Goal: Information Seeking & Learning: Check status

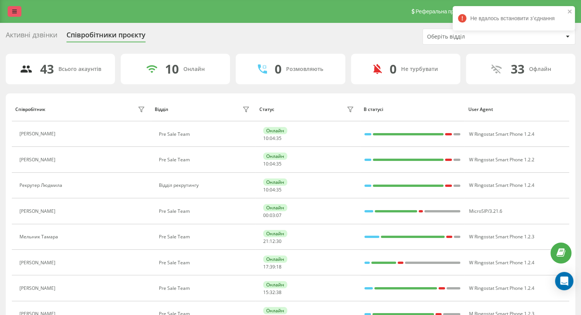
click at [8, 10] on link at bounding box center [15, 11] width 14 height 11
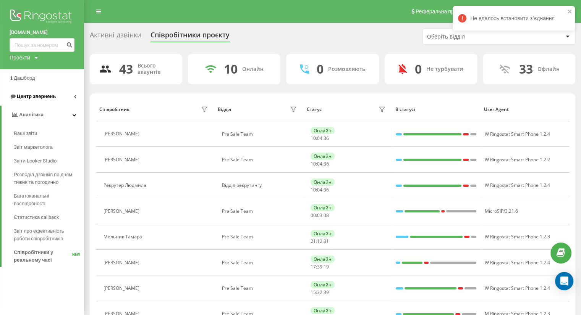
click at [46, 98] on span "Центр звернень" at bounding box center [36, 97] width 39 height 6
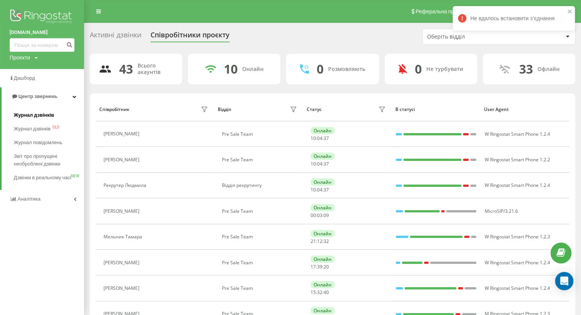
click at [36, 114] on span "Журнал дзвінків" at bounding box center [34, 116] width 40 height 8
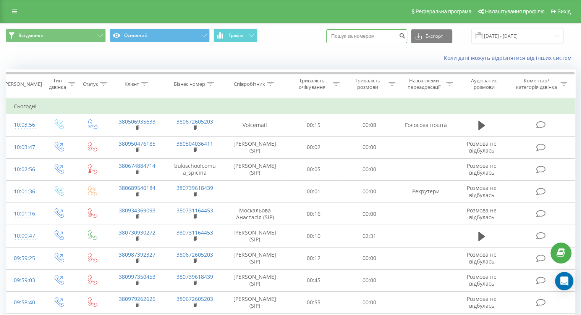
click at [377, 39] on input at bounding box center [366, 36] width 81 height 14
paste input "+38 (099) 729-17-90"
drag, startPoint x: 352, startPoint y: 36, endPoint x: 328, endPoint y: 37, distance: 23.7
click at [328, 37] on div "Всі дзвінки Основний Графік +38 (099) 729-17-90 Експорт .csv .xls .xlsx 22.08.2…" at bounding box center [290, 36] width 569 height 15
click at [354, 36] on input "099) 729-17-90" at bounding box center [366, 36] width 81 height 14
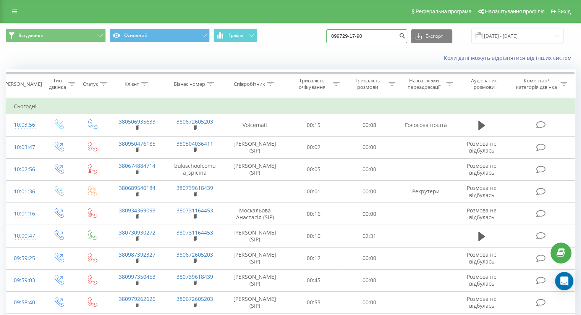
click at [361, 36] on input "099729-17-90" at bounding box center [366, 36] width 81 height 14
click at [365, 36] on input "09972917-90" at bounding box center [366, 36] width 81 height 14
type input "0997291790"
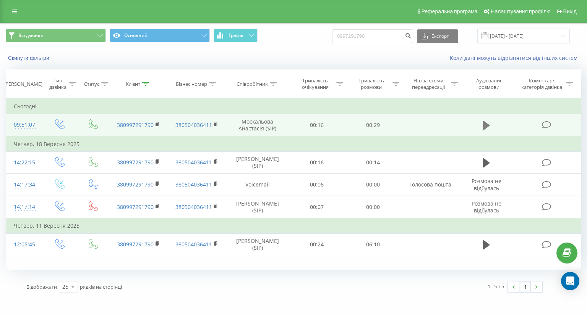
click at [483, 123] on icon at bounding box center [486, 125] width 7 height 11
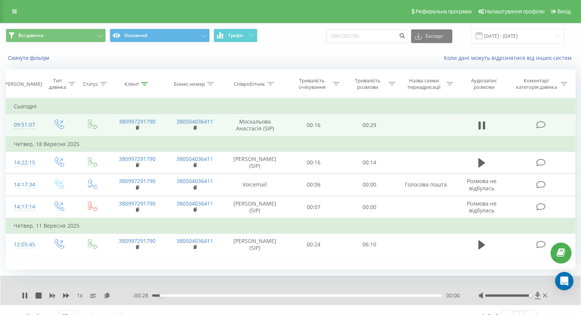
drag, startPoint x: 516, startPoint y: 296, endPoint x: 538, endPoint y: 295, distance: 22.2
click at [538, 295] on div at bounding box center [514, 296] width 70 height 8
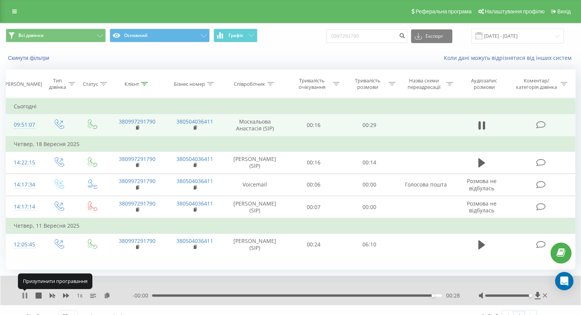
click at [26, 293] on icon at bounding box center [27, 296] width 2 height 6
